Goal: Obtain resource: Obtain resource

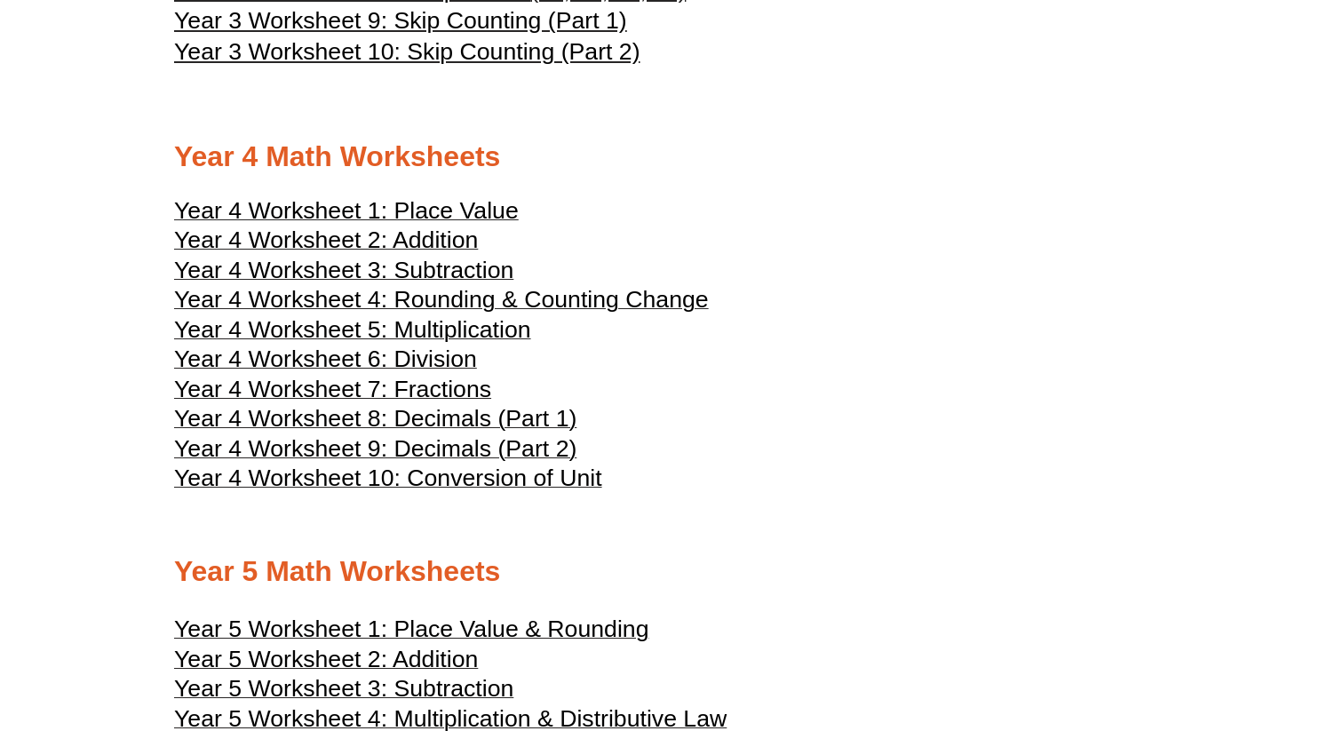
scroll to position [2200, 0]
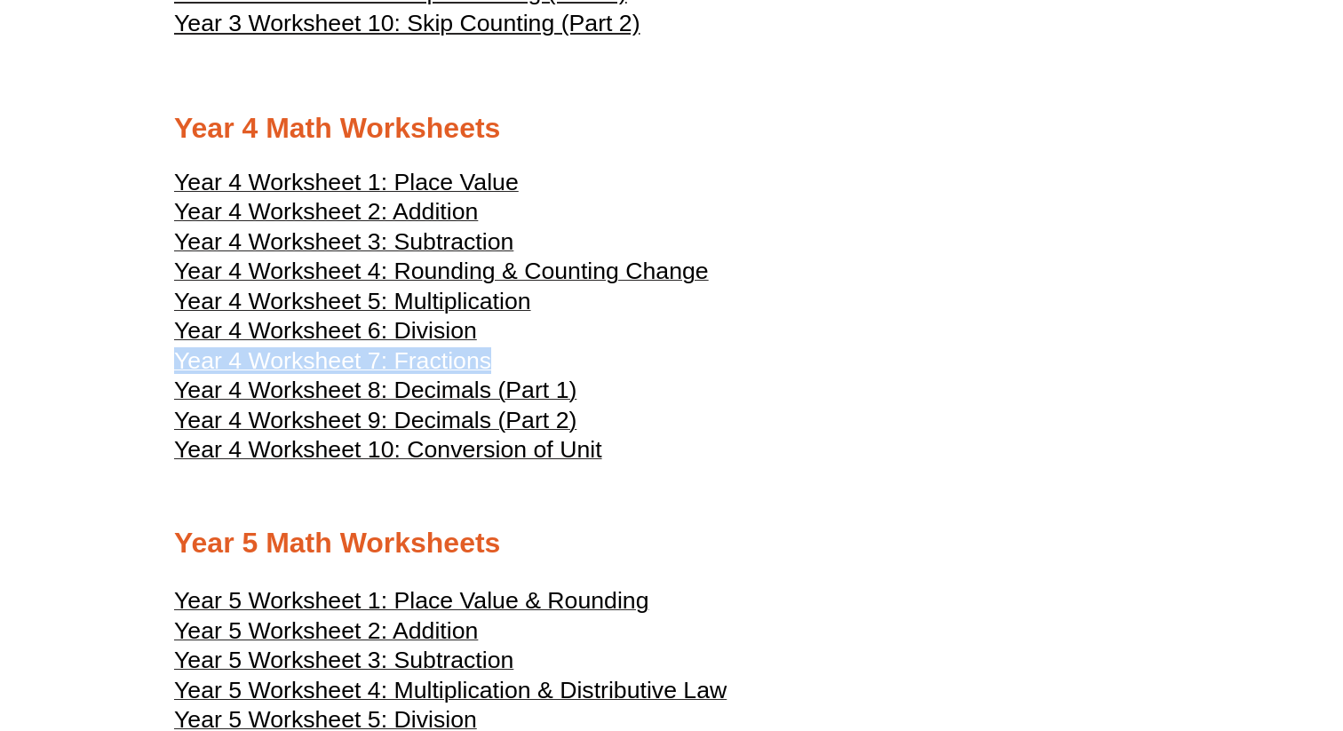
click at [448, 344] on span "Year 4 Worksheet 6: Division" at bounding box center [325, 330] width 303 height 27
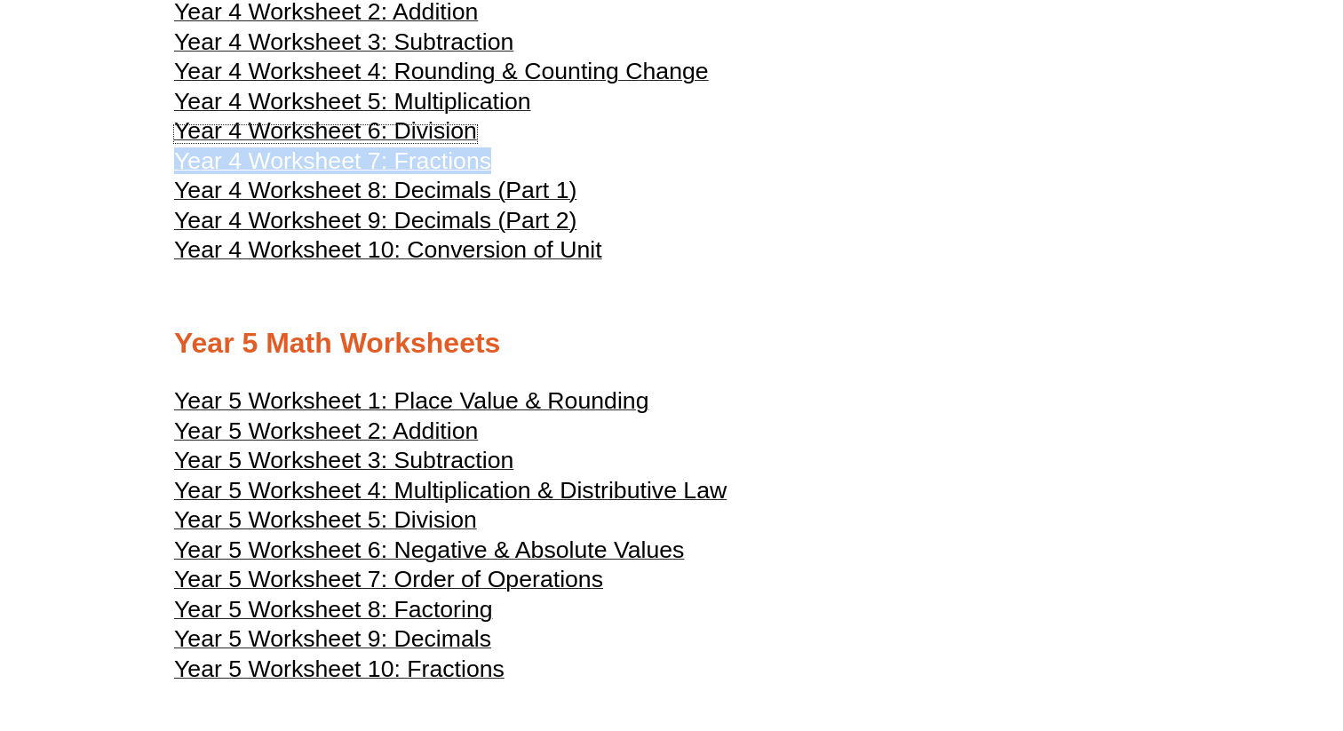
scroll to position [2401, 0]
click at [549, 503] on span "Year 5 Worksheet 4: Multiplication & Distributive Law" at bounding box center [450, 489] width 552 height 27
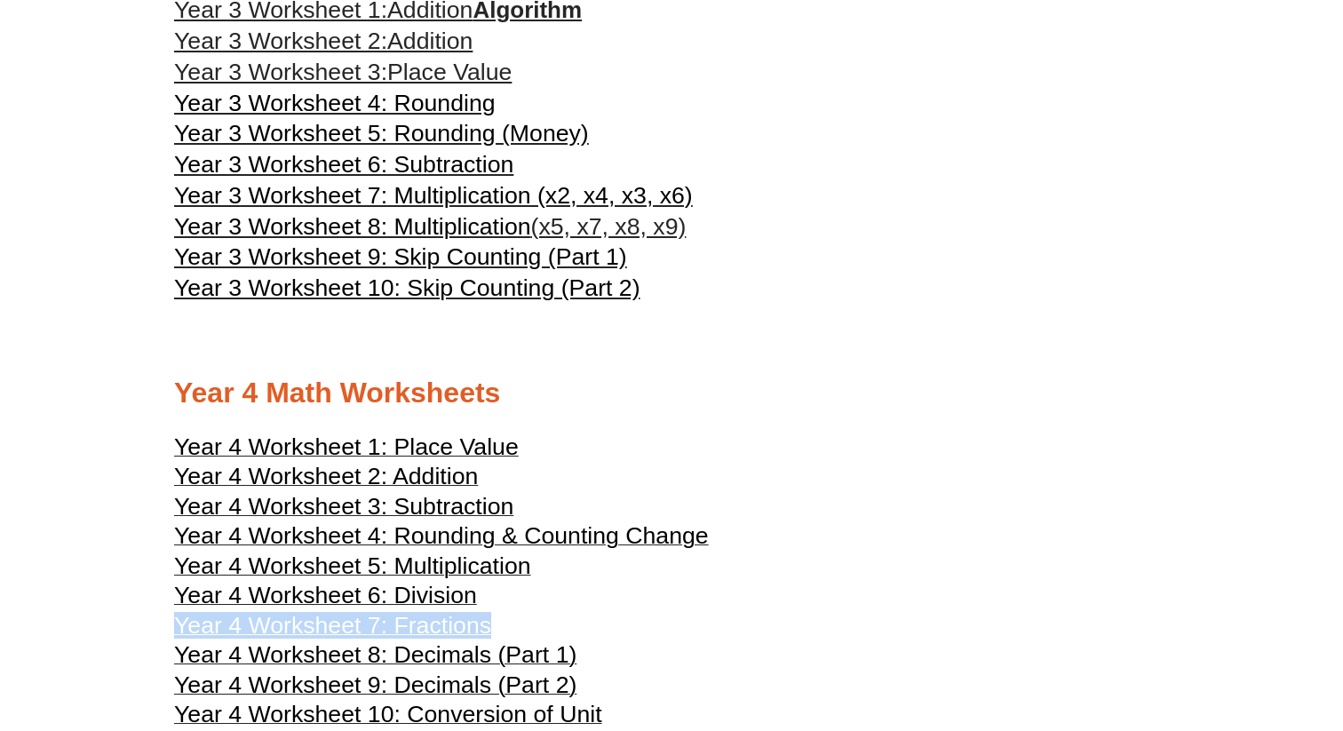
scroll to position [1458, 0]
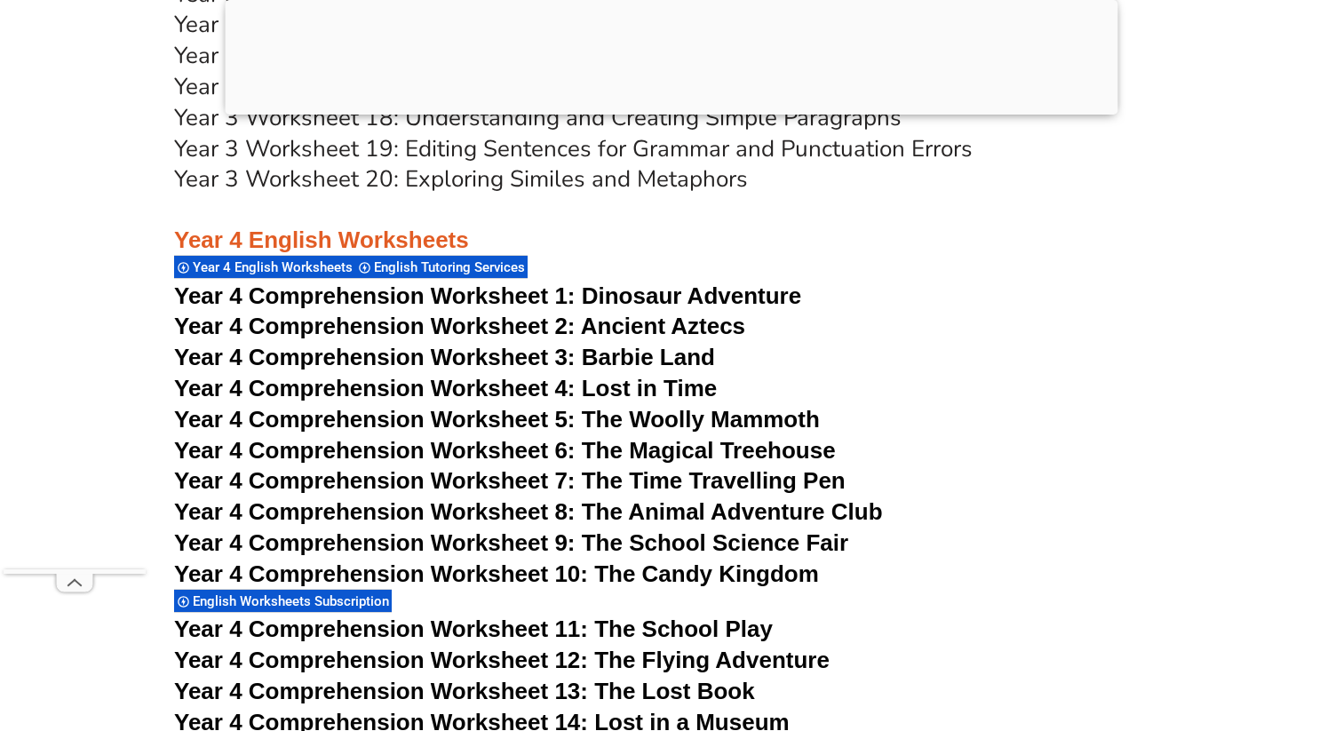
scroll to position [7218, 0]
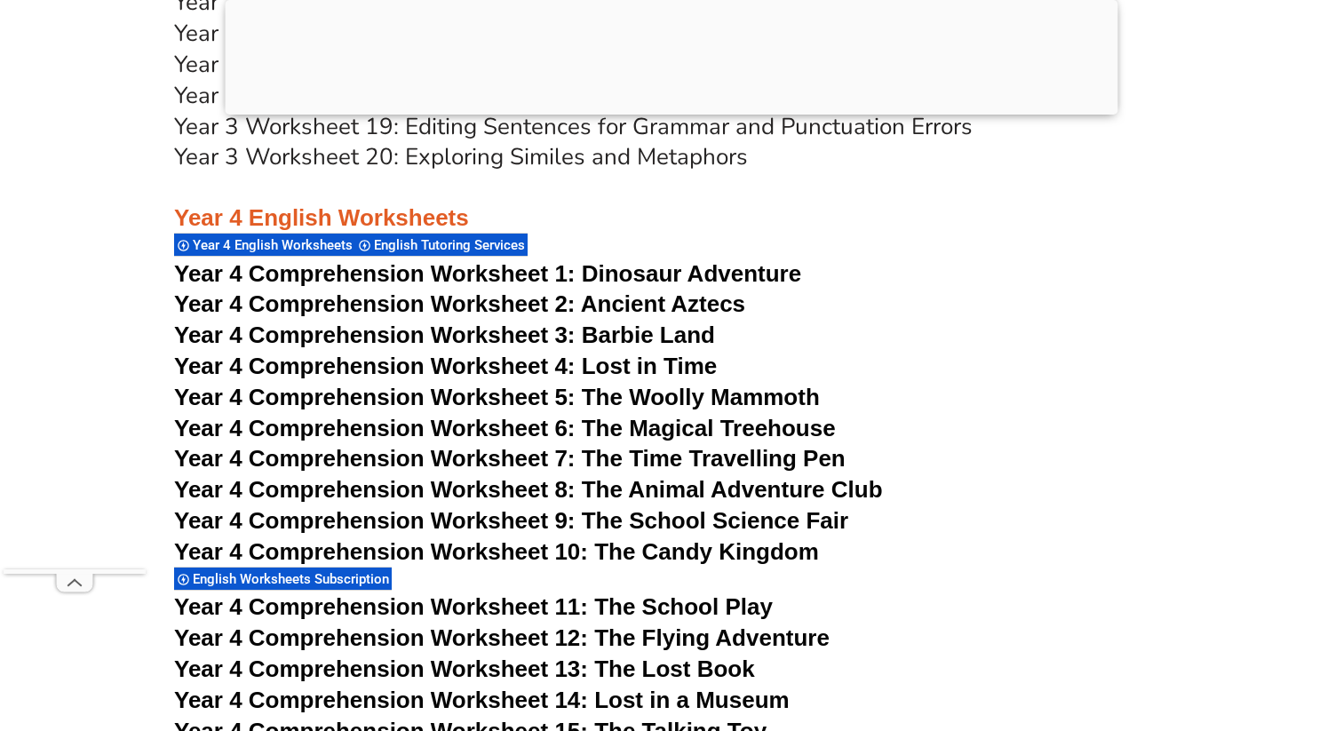
click at [711, 302] on span "Year 4 Comprehension Worksheet 2: Ancient Aztecs" at bounding box center [459, 303] width 571 height 27
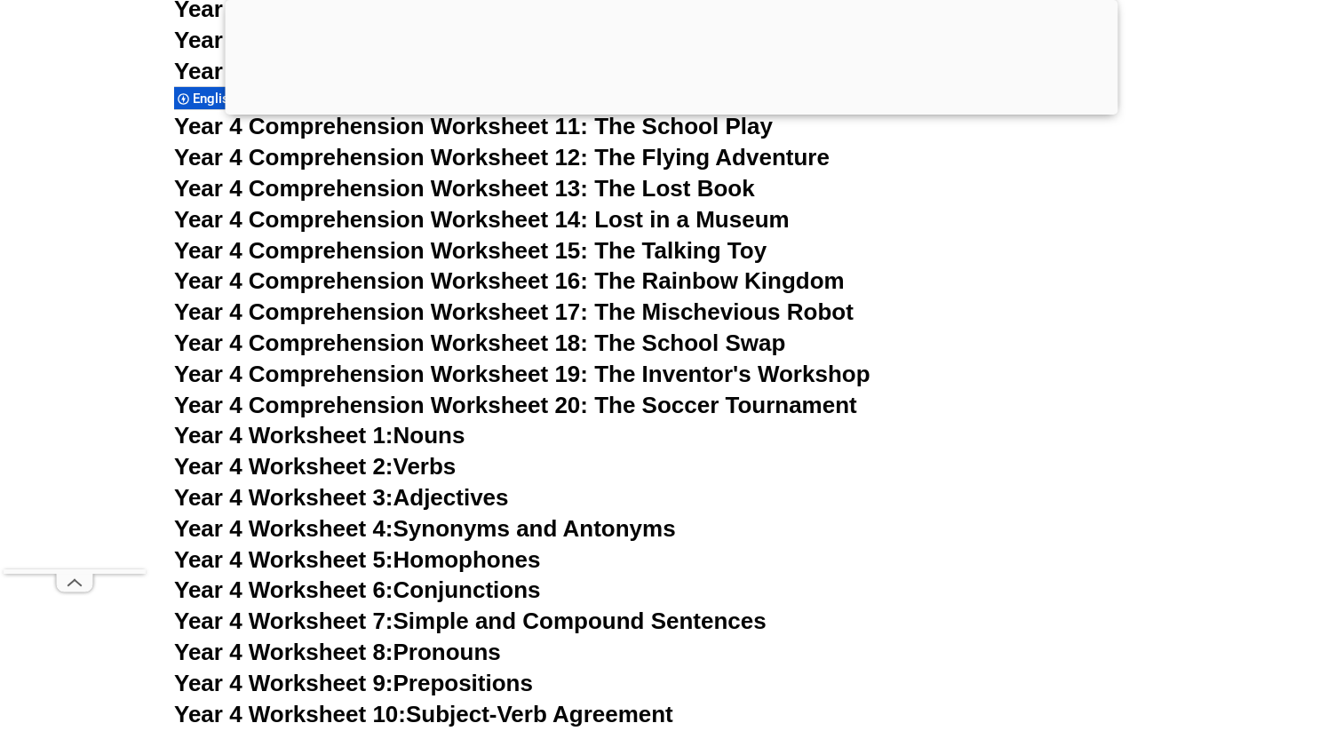
scroll to position [7805, 0]
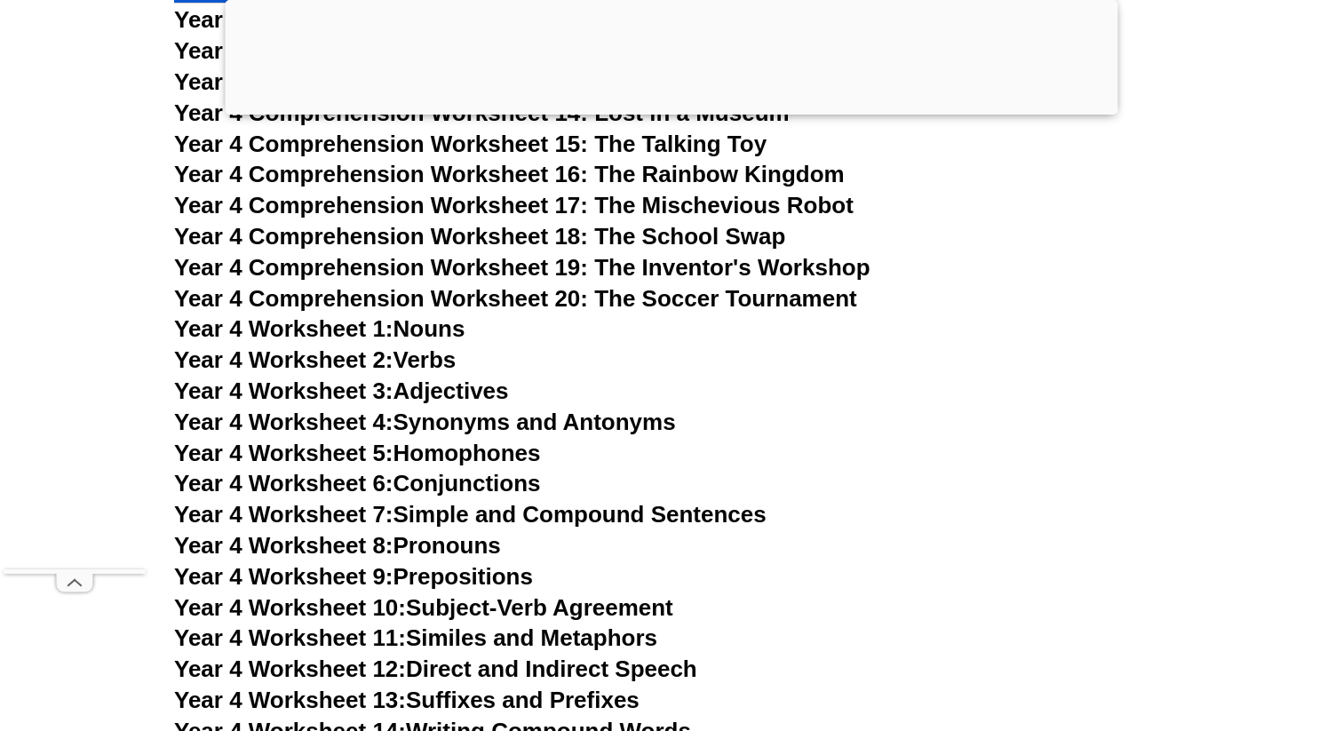
click at [446, 324] on link "Year 4 Worksheet 1: Nouns" at bounding box center [319, 328] width 290 height 27
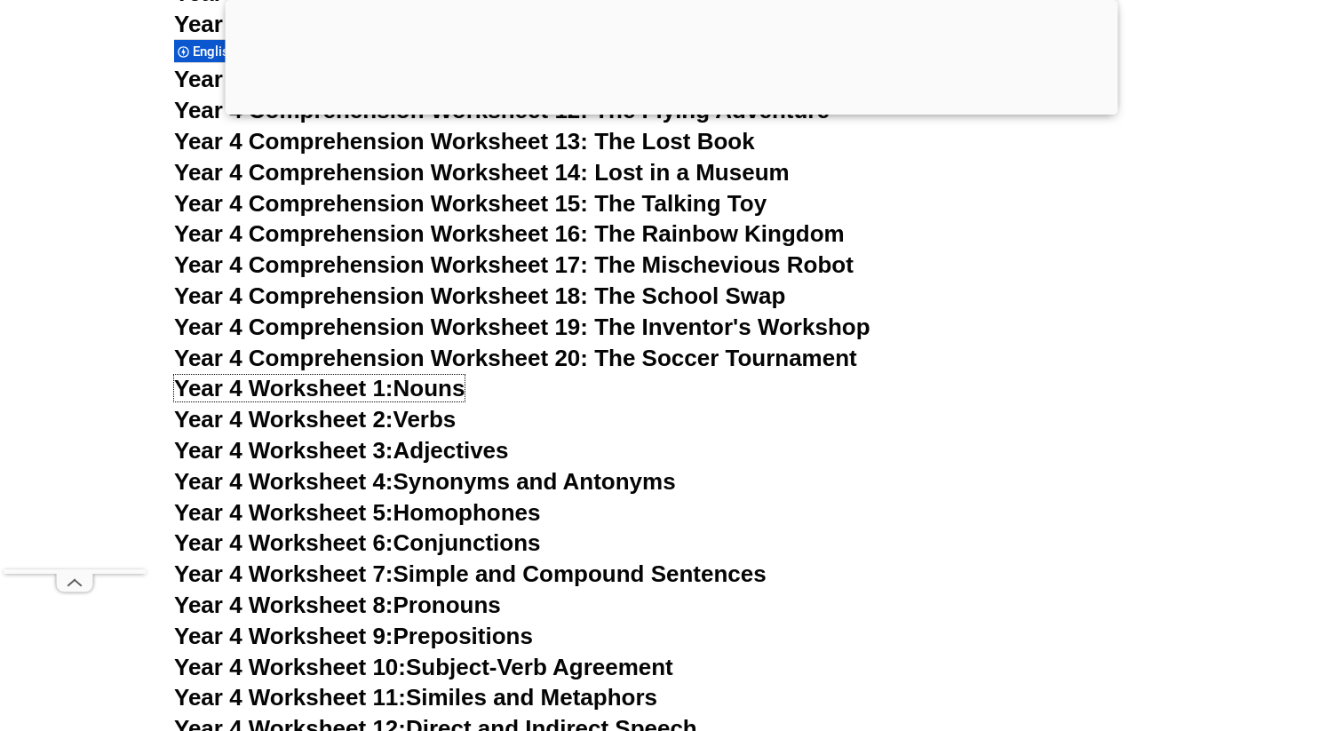
scroll to position [7709, 0]
